Goal: Task Accomplishment & Management: Complete application form

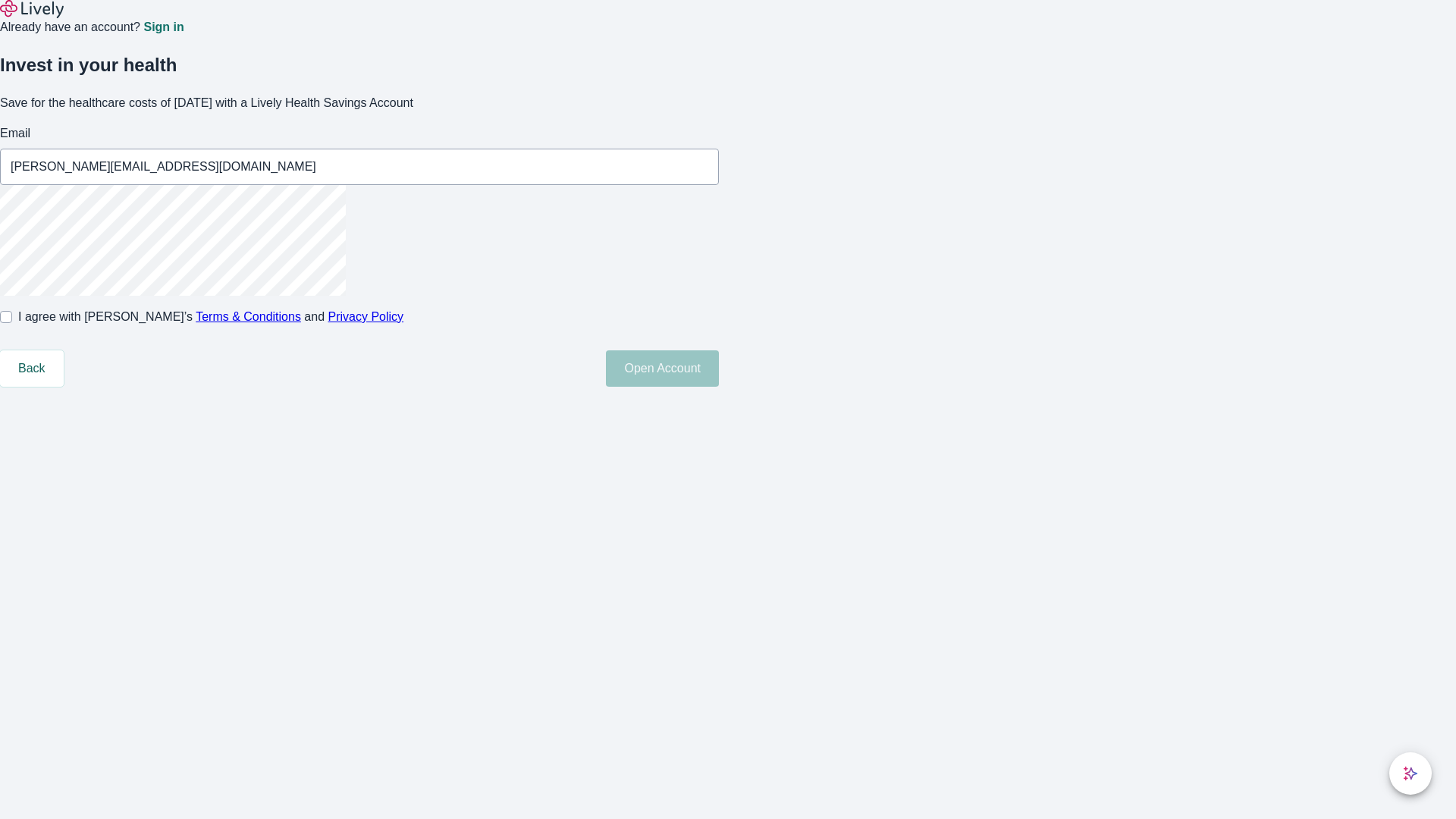
click at [12, 323] on input "I agree with Lively’s Terms & Conditions and Privacy Policy" at bounding box center [6, 316] width 12 height 12
checkbox input "true"
click at [719, 387] on button "Open Account" at bounding box center [662, 368] width 113 height 36
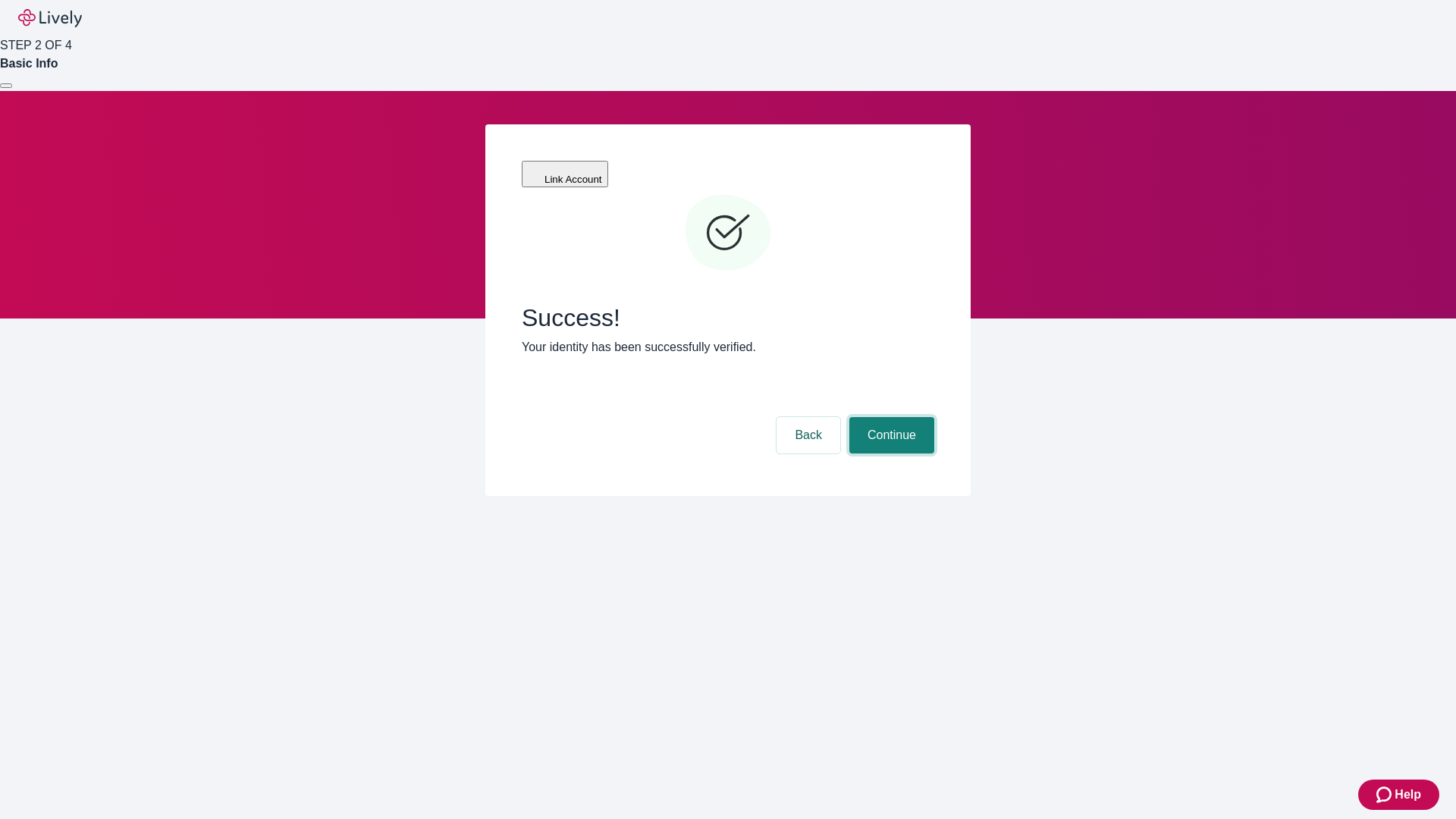
click at [889, 417] on button "Continue" at bounding box center [892, 435] width 85 height 36
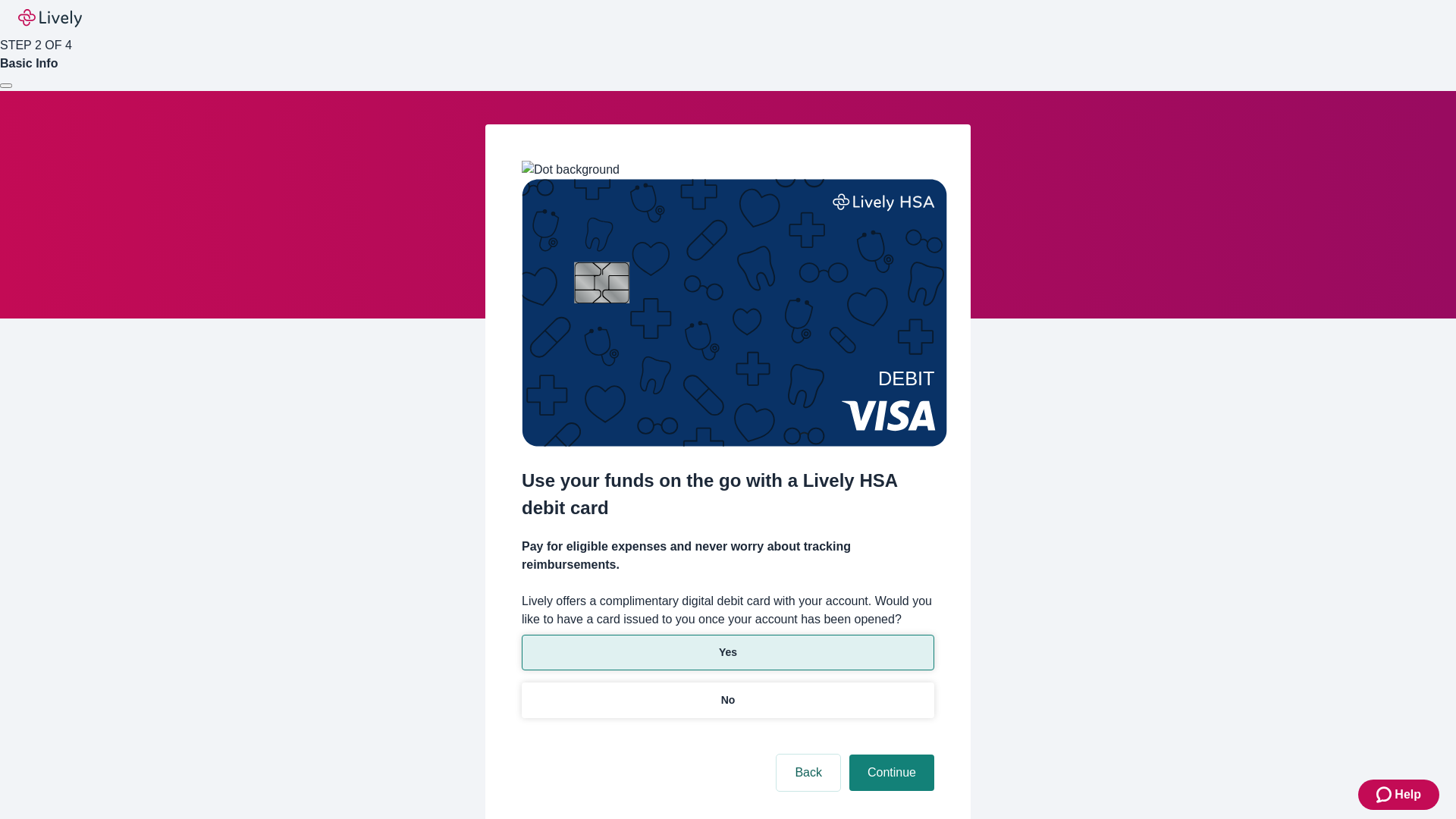
click at [727, 645] on p "Yes" at bounding box center [728, 653] width 18 height 16
click at [889, 754] on button "Continue" at bounding box center [892, 772] width 85 height 36
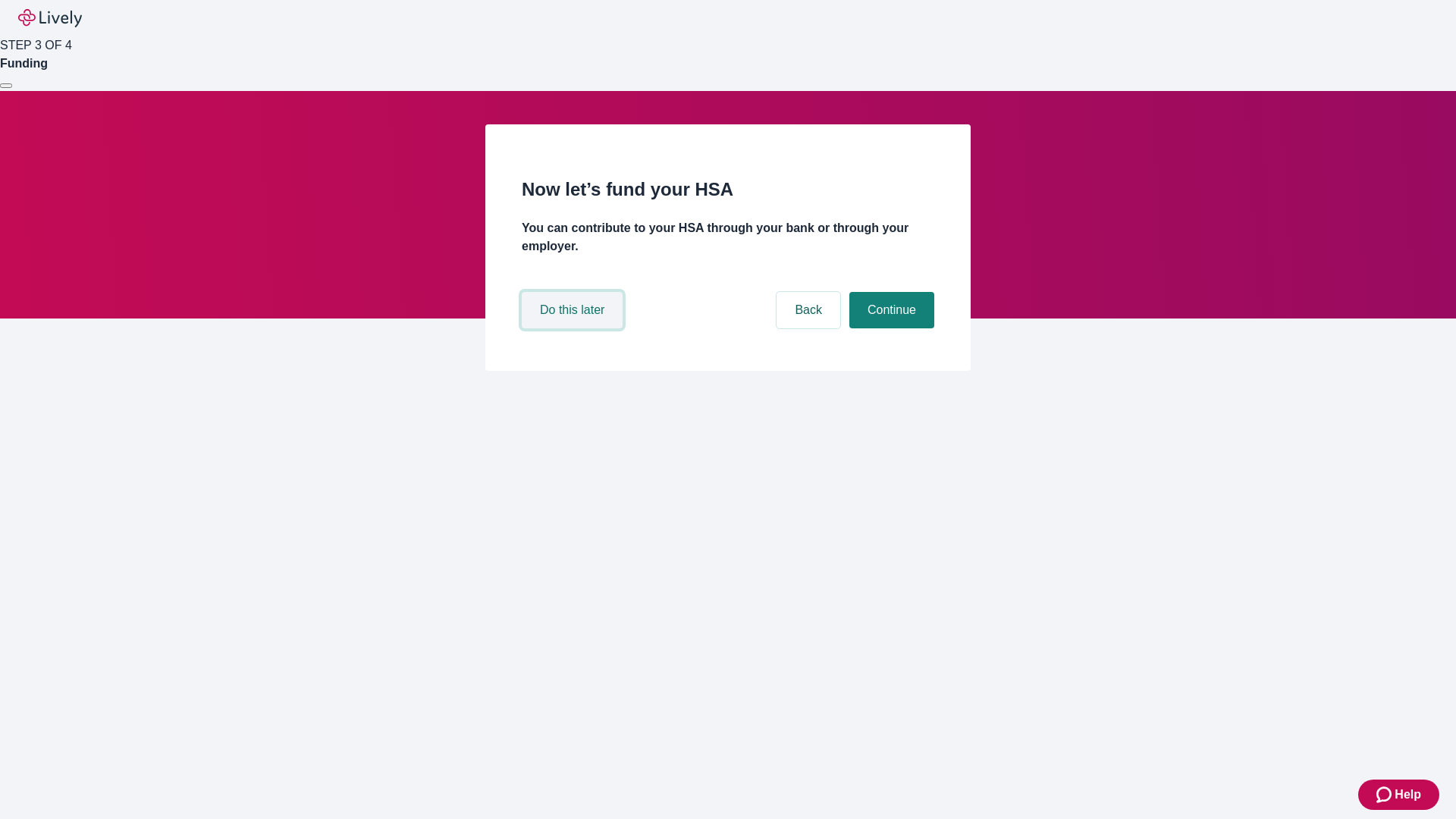
click at [574, 328] on button "Do this later" at bounding box center [572, 310] width 101 height 36
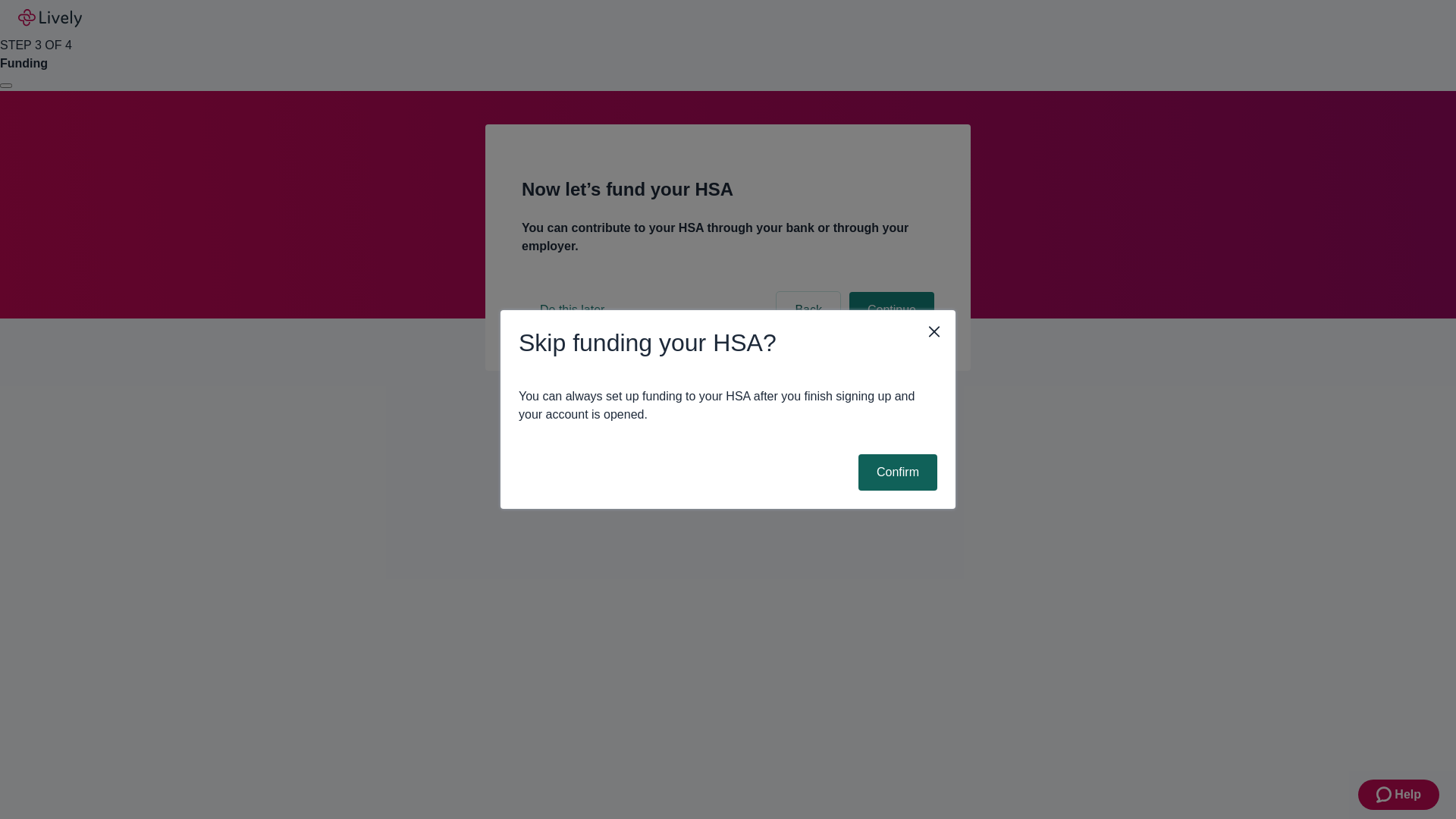
click at [896, 473] on button "Confirm" at bounding box center [898, 473] width 79 height 36
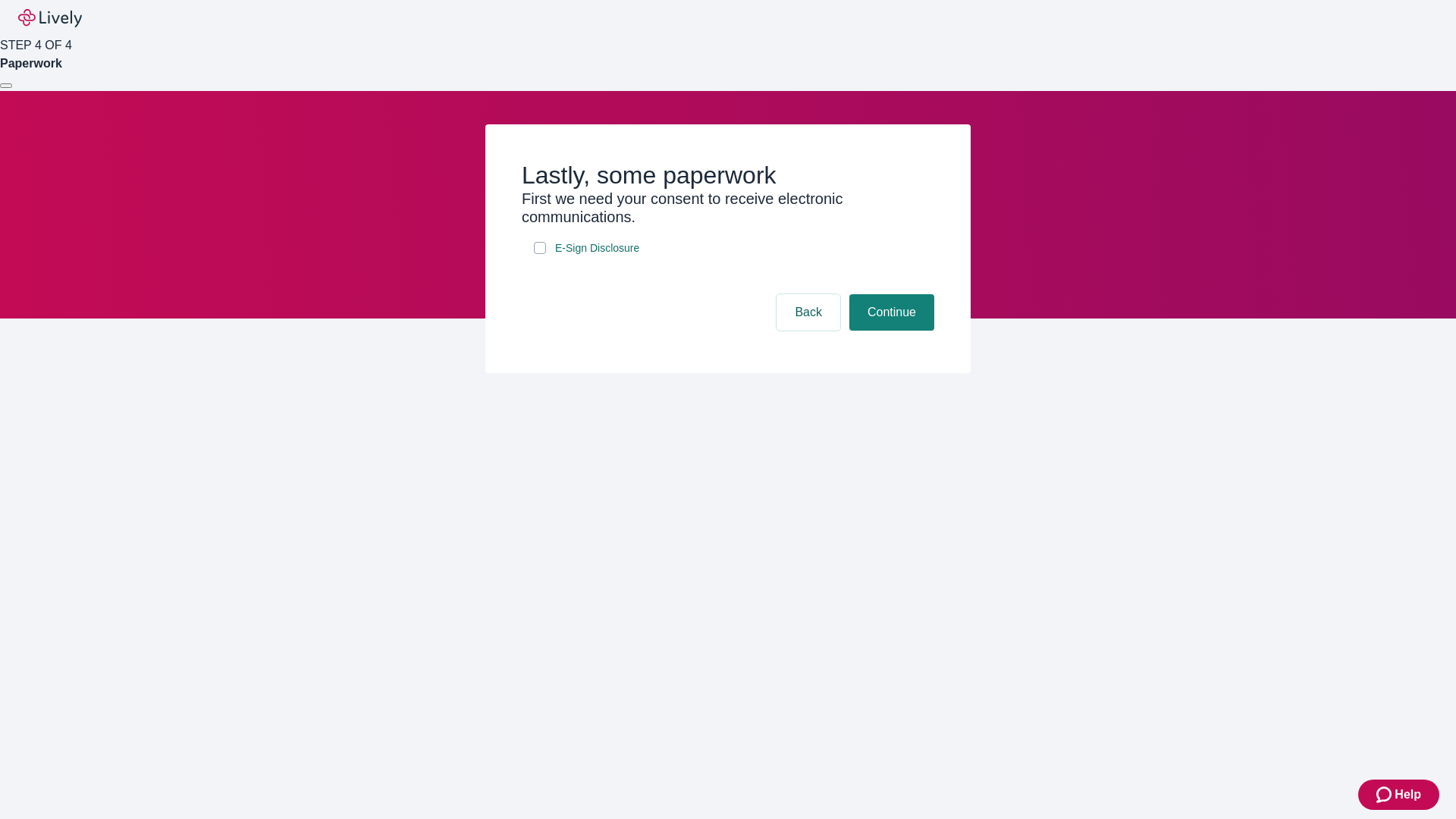
click at [540, 254] on input "E-Sign Disclosure" at bounding box center [539, 247] width 12 height 12
checkbox input "true"
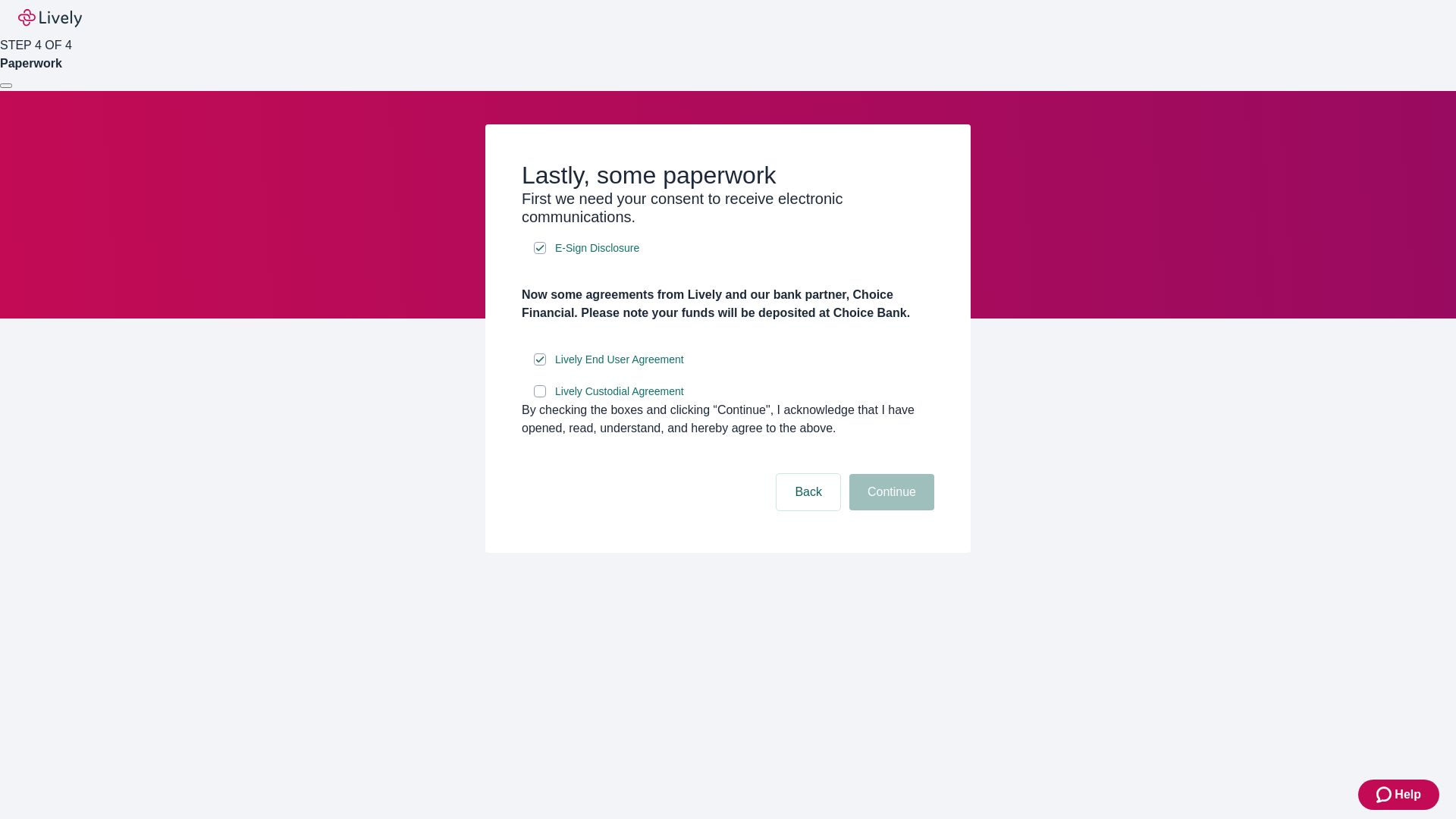
click at [540, 397] on input "Lively Custodial Agreement" at bounding box center [539, 391] width 12 height 12
checkbox input "true"
click at [889, 510] on button "Continue" at bounding box center [892, 492] width 85 height 36
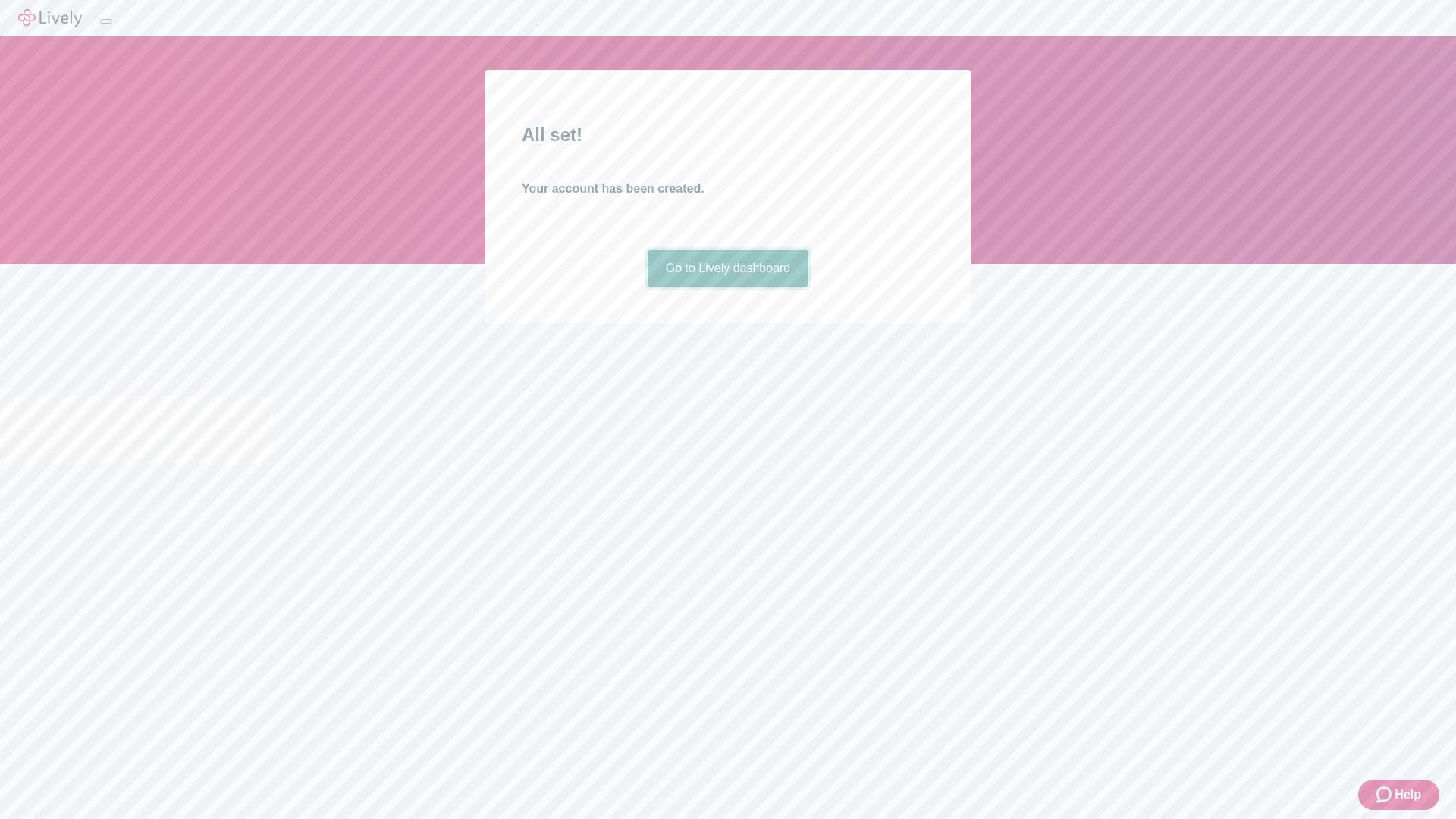
click at [727, 286] on link "Go to Lively dashboard" at bounding box center [728, 268] width 162 height 36
